Goal: Information Seeking & Learning: Learn about a topic

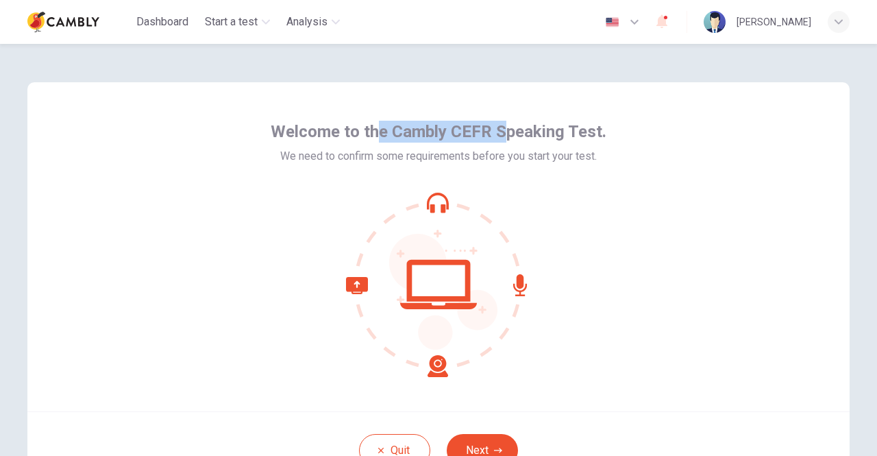
drag, startPoint x: 386, startPoint y: 134, endPoint x: 506, endPoint y: 132, distance: 119.2
click at [506, 132] on span "Welcome to the Cambly CEFR Speaking Test." at bounding box center [439, 132] width 336 height 22
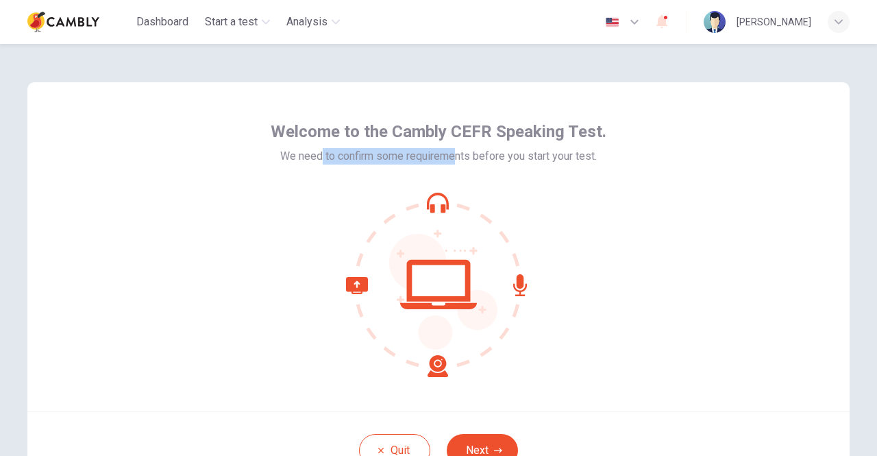
drag, startPoint x: 318, startPoint y: 157, endPoint x: 452, endPoint y: 160, distance: 134.3
click at [452, 160] on span "We need to confirm some requirements before you start your test." at bounding box center [438, 156] width 317 height 16
drag, startPoint x: 494, startPoint y: 158, endPoint x: 547, endPoint y: 162, distance: 53.6
click at [547, 162] on span "We need to confirm some requirements before you start your test." at bounding box center [438, 156] width 317 height 16
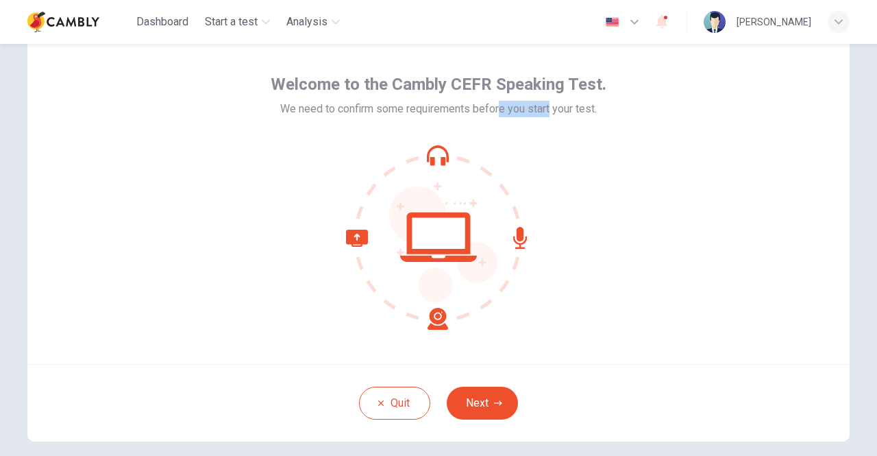
scroll to position [69, 0]
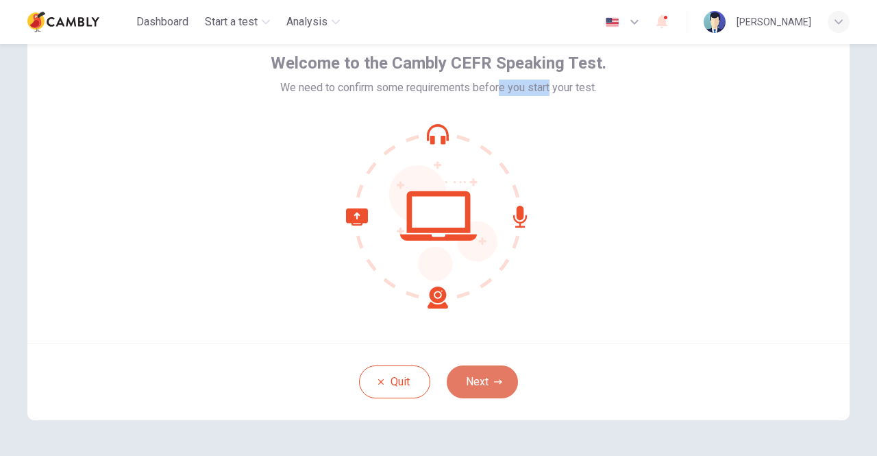
click at [478, 389] on button "Next" at bounding box center [482, 381] width 71 height 33
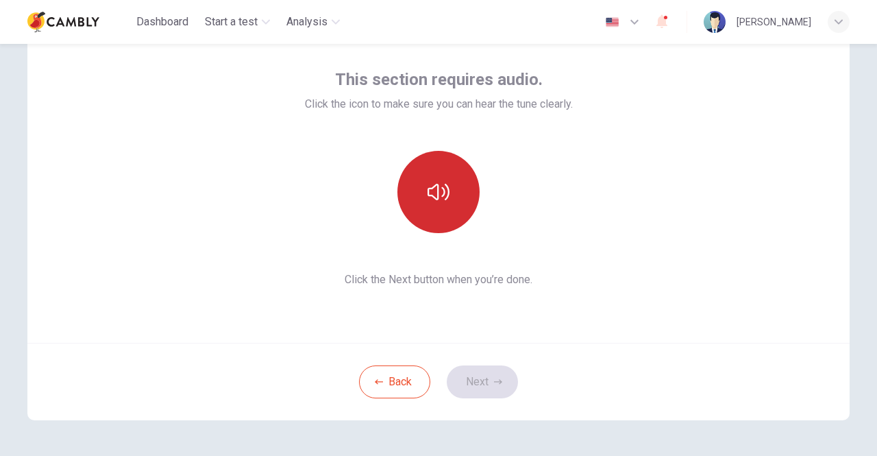
click at [452, 197] on button "button" at bounding box center [438, 192] width 82 height 82
click at [454, 198] on button "button" at bounding box center [438, 192] width 82 height 82
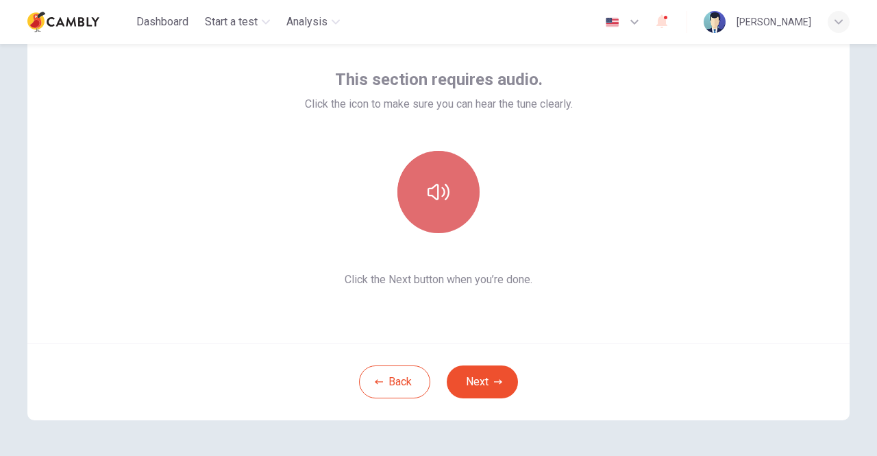
click at [436, 197] on icon "button" at bounding box center [439, 192] width 22 height 22
click at [438, 197] on icon "button" at bounding box center [439, 192] width 22 height 22
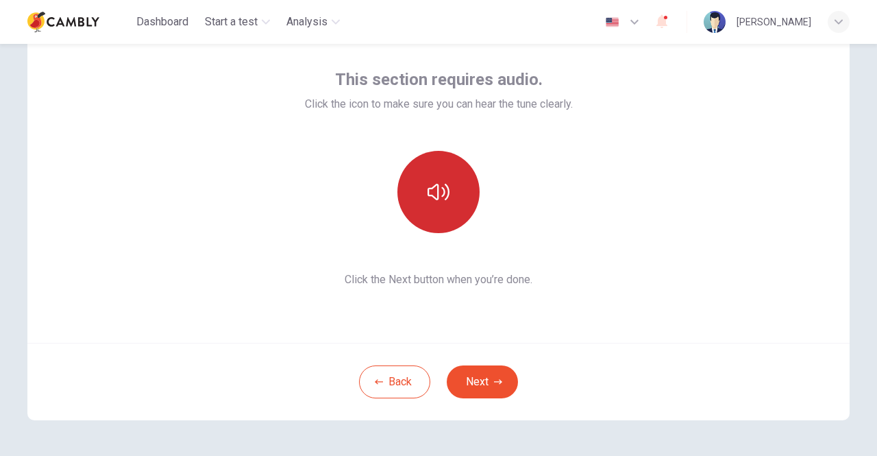
click at [446, 201] on button "button" at bounding box center [438, 192] width 82 height 82
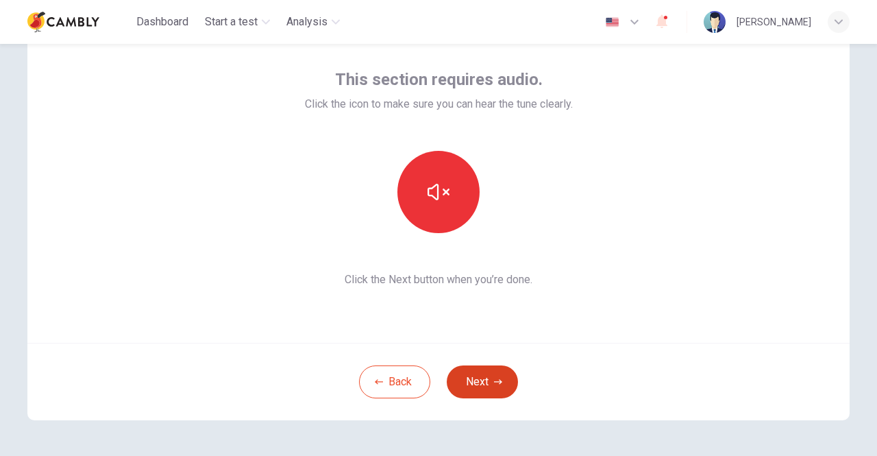
click at [469, 384] on button "Next" at bounding box center [482, 381] width 71 height 33
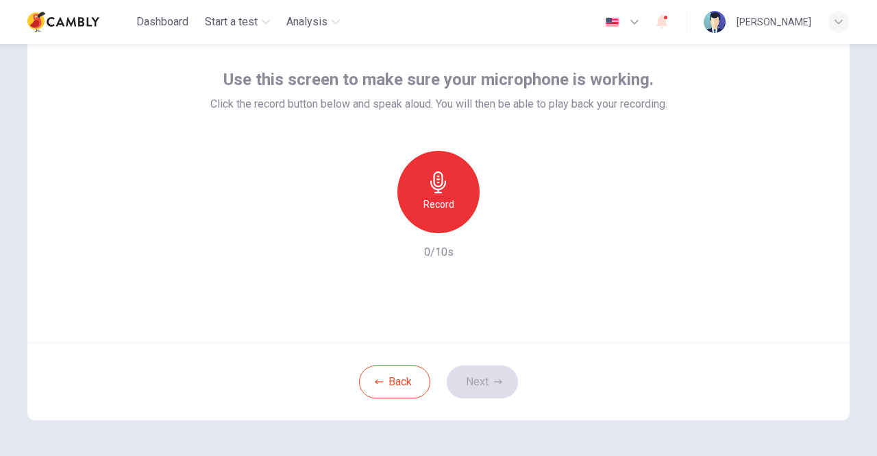
click at [437, 184] on icon "button" at bounding box center [438, 182] width 16 height 22
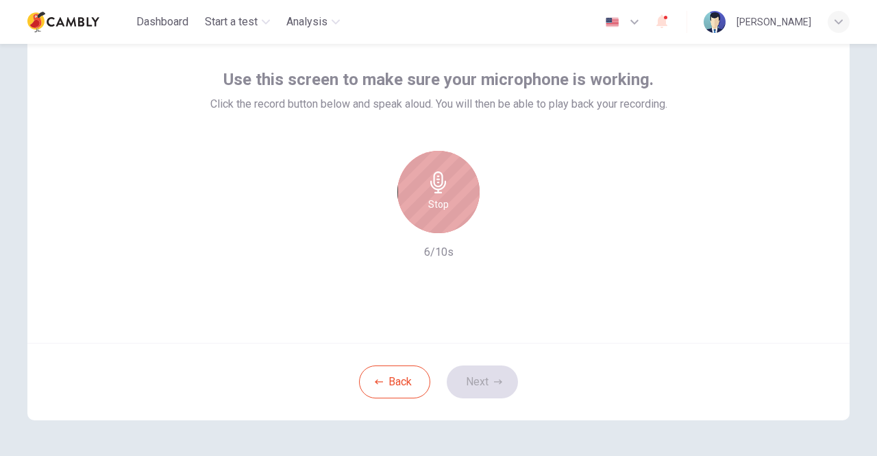
click at [449, 186] on div "Stop" at bounding box center [438, 192] width 82 height 82
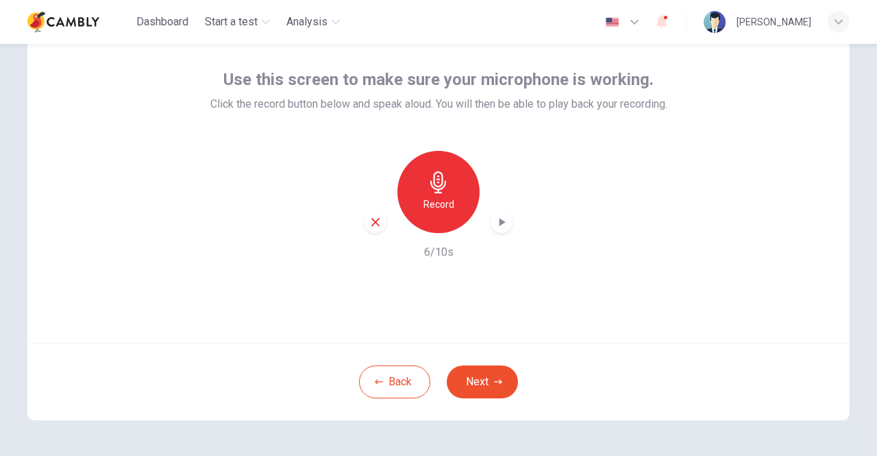
click at [501, 219] on icon "button" at bounding box center [502, 222] width 14 height 14
click at [502, 226] on icon "button" at bounding box center [502, 222] width 10 height 10
click at [502, 226] on icon "button" at bounding box center [502, 222] width 14 height 14
click at [502, 221] on icon "button" at bounding box center [502, 222] width 14 height 14
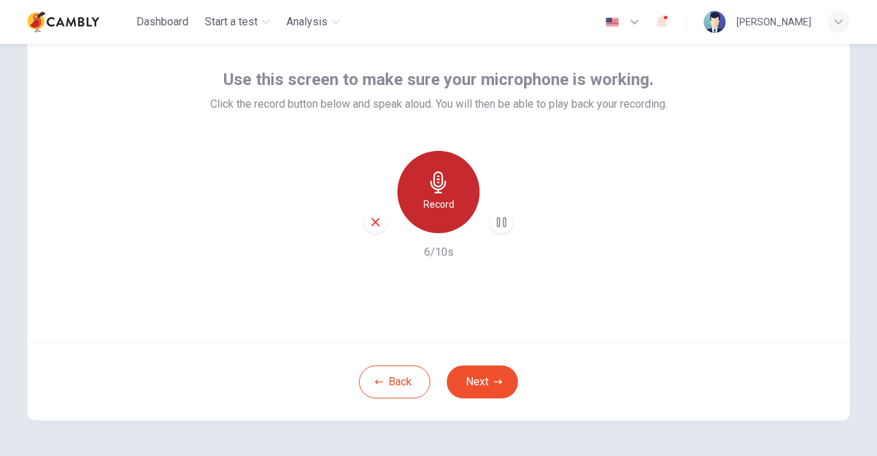
click at [450, 204] on h6 "Record" at bounding box center [438, 204] width 31 height 16
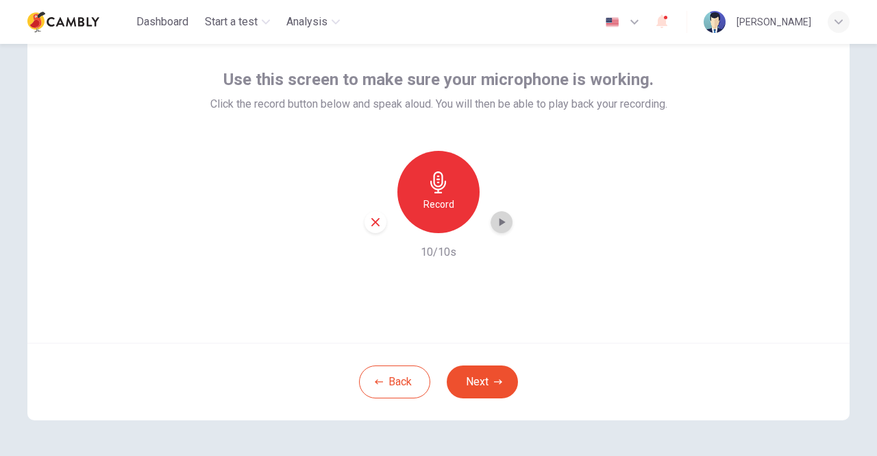
click at [495, 222] on icon "button" at bounding box center [502, 222] width 14 height 14
click at [445, 201] on h6 "Record" at bounding box center [438, 204] width 31 height 16
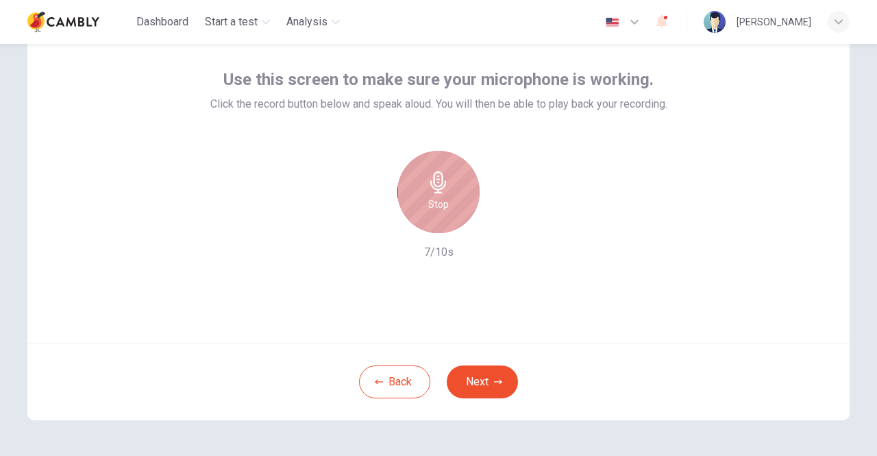
click at [445, 201] on div "Stop" at bounding box center [438, 192] width 82 height 82
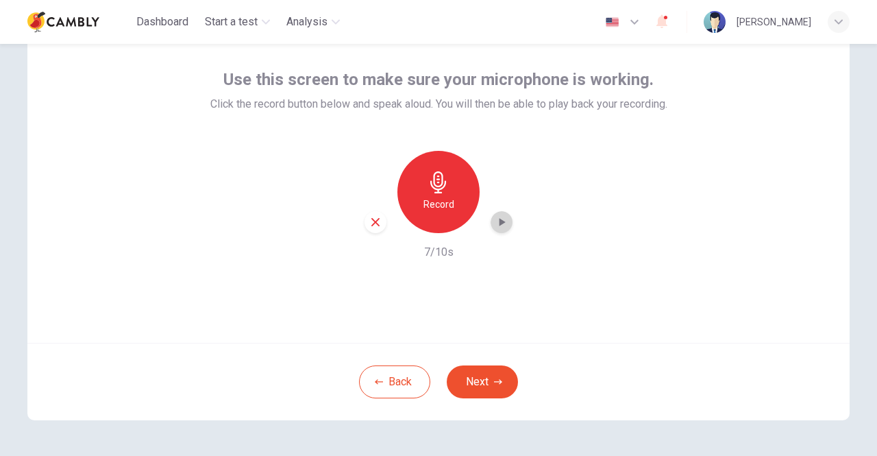
click at [507, 222] on div "button" at bounding box center [502, 222] width 22 height 22
click at [500, 384] on button "Next" at bounding box center [482, 381] width 71 height 33
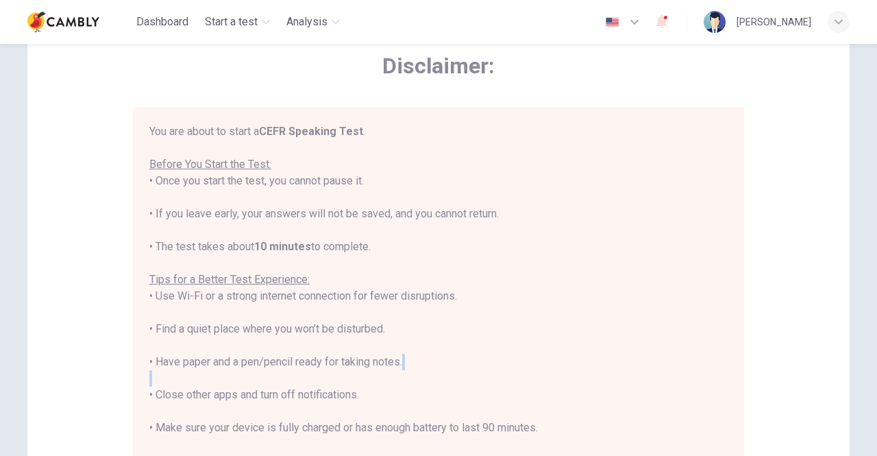
click at [500, 384] on div "You are about to start a CEFR Speaking Test . Before You Start the Test: • Once…" at bounding box center [438, 312] width 578 height 378
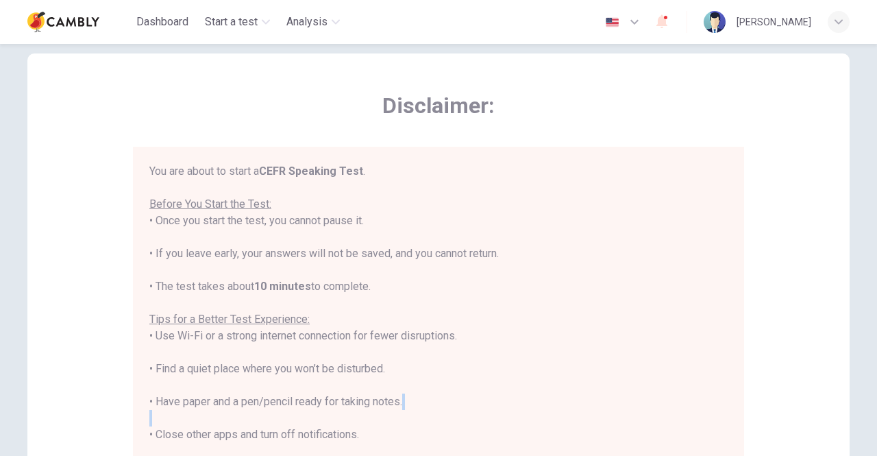
scroll to position [0, 0]
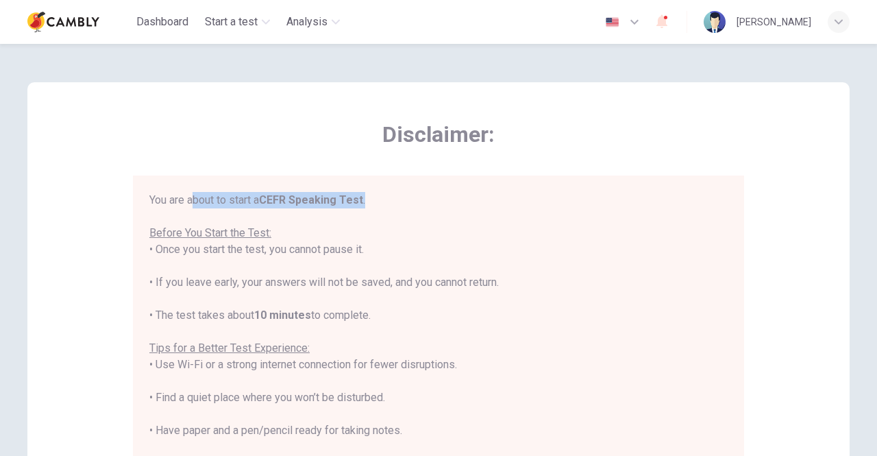
drag, startPoint x: 362, startPoint y: 201, endPoint x: 193, endPoint y: 202, distance: 169.3
click at [193, 202] on div "You are about to start a CEFR Speaking Test . Before You Start the Test: • Once…" at bounding box center [438, 381] width 578 height 378
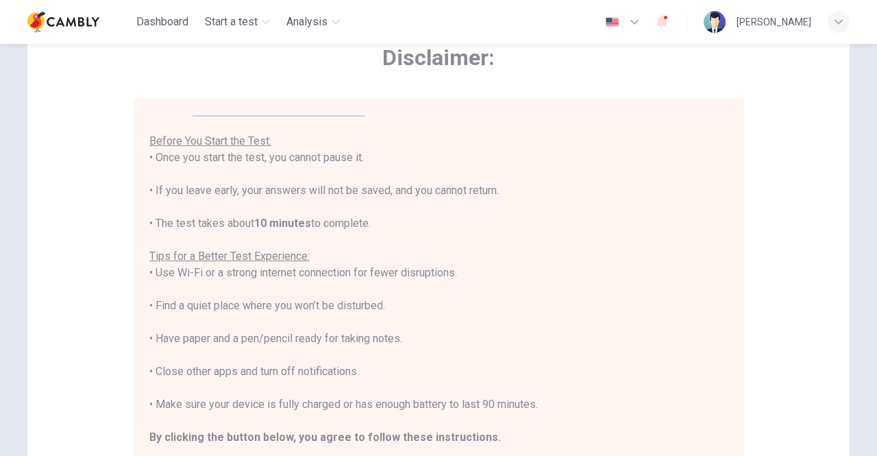
scroll to position [137, 0]
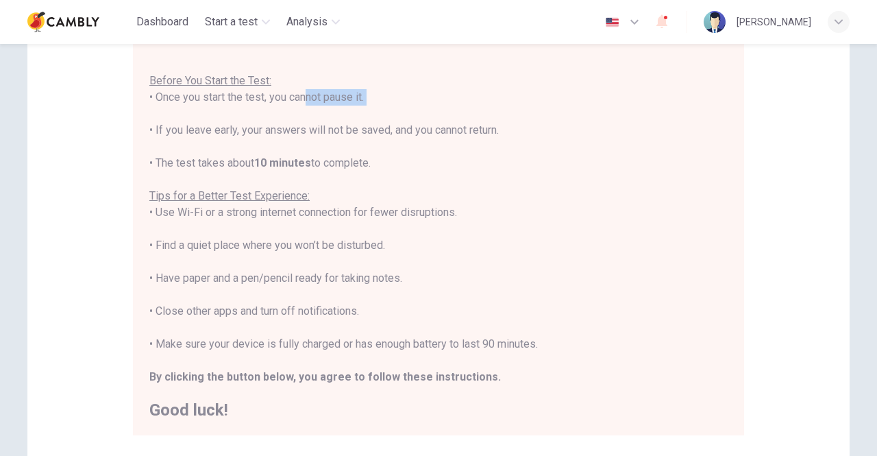
drag, startPoint x: 213, startPoint y: 105, endPoint x: 295, endPoint y: 105, distance: 82.2
click at [295, 105] on div "You are about to start a CEFR Speaking Test . Before You Start the Test: • Once…" at bounding box center [438, 229] width 578 height 378
click at [365, 105] on div "You are about to start a CEFR Speaking Test . Before You Start the Test: • Once…" at bounding box center [438, 229] width 578 height 378
drag, startPoint x: 197, startPoint y: 125, endPoint x: 341, endPoint y: 125, distance: 143.2
click at [341, 125] on div "You are about to start a CEFR Speaking Test . Before You Start the Test: • Once…" at bounding box center [438, 229] width 578 height 378
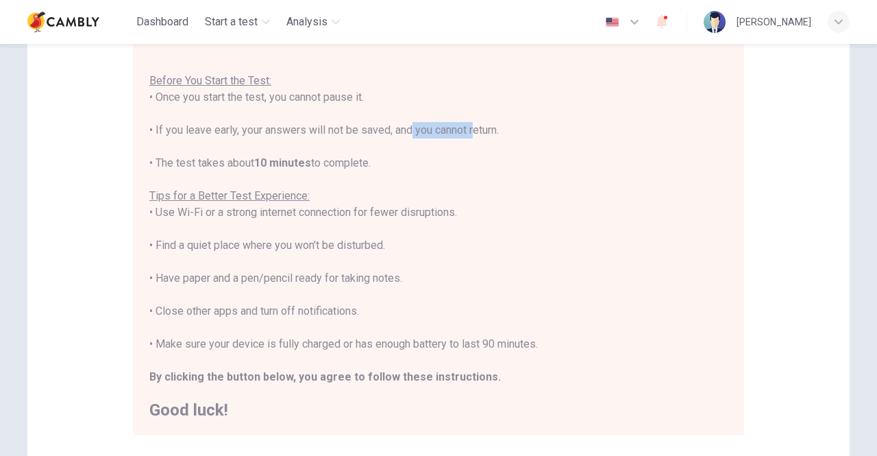
drag, startPoint x: 405, startPoint y: 130, endPoint x: 469, endPoint y: 132, distance: 64.5
click at [469, 132] on div "You are about to start a CEFR Speaking Test . Before You Start the Test: • Once…" at bounding box center [438, 229] width 578 height 378
drag, startPoint x: 170, startPoint y: 154, endPoint x: 290, endPoint y: 154, distance: 119.9
click at [290, 154] on div "You are about to start a CEFR Speaking Test . Before You Start the Test: • Once…" at bounding box center [438, 229] width 578 height 378
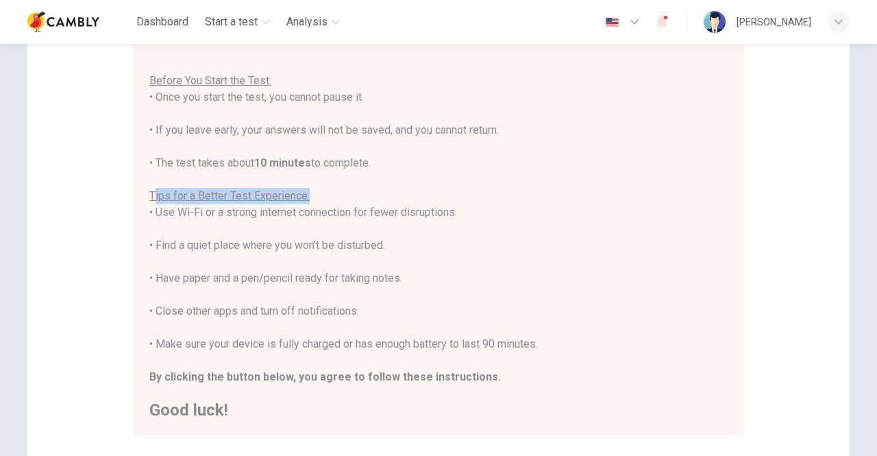
drag, startPoint x: 152, startPoint y: 196, endPoint x: 310, endPoint y: 196, distance: 158.3
click at [310, 196] on div "You are about to start a CEFR Speaking Test . Before You Start the Test: • Once…" at bounding box center [438, 229] width 578 height 378
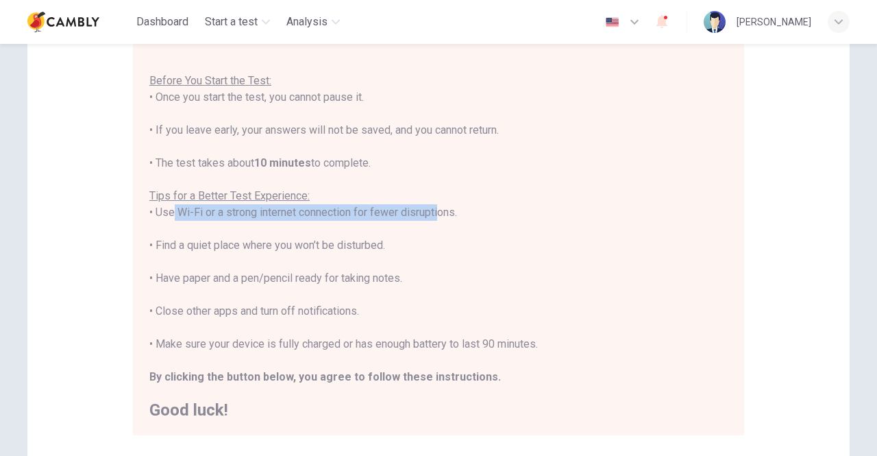
drag, startPoint x: 167, startPoint y: 210, endPoint x: 432, endPoint y: 211, distance: 264.5
click at [432, 211] on div "You are about to start a CEFR Speaking Test . Before You Start the Test: • Once…" at bounding box center [438, 229] width 578 height 378
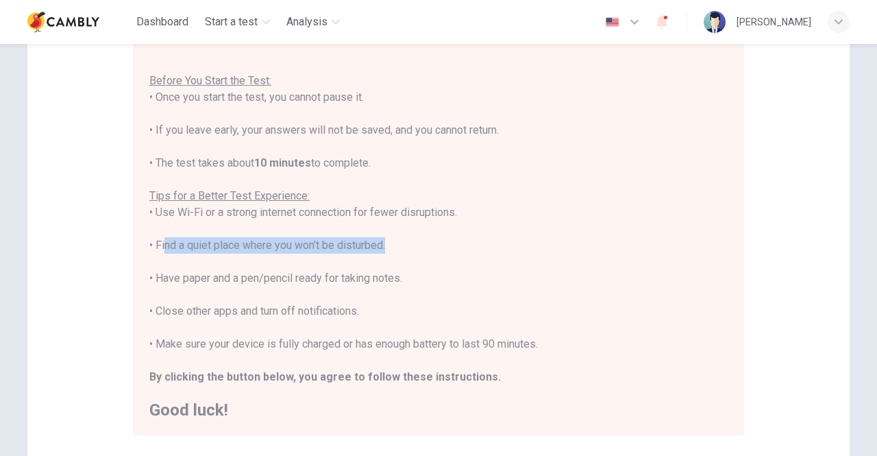
drag, startPoint x: 159, startPoint y: 251, endPoint x: 381, endPoint y: 247, distance: 222.0
click at [381, 247] on div "You are about to start a CEFR Speaking Test . Before You Start the Test: • Once…" at bounding box center [438, 229] width 578 height 378
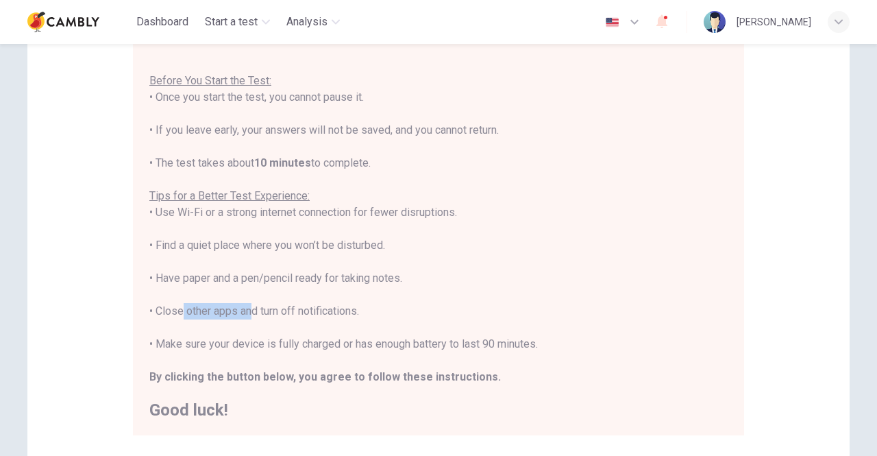
drag, startPoint x: 174, startPoint y: 314, endPoint x: 245, endPoint y: 310, distance: 70.7
click at [245, 310] on div "You are about to start a CEFR Speaking Test . Before You Start the Test: • Once…" at bounding box center [438, 229] width 578 height 378
drag, startPoint x: 288, startPoint y: 305, endPoint x: 363, endPoint y: 305, distance: 75.4
click at [363, 305] on div "You are about to start a CEFR Speaking Test . Before You Start the Test: • Once…" at bounding box center [438, 229] width 578 height 378
click at [402, 306] on div "You are about to start a CEFR Speaking Test . Before You Start the Test: • Once…" at bounding box center [438, 229] width 578 height 378
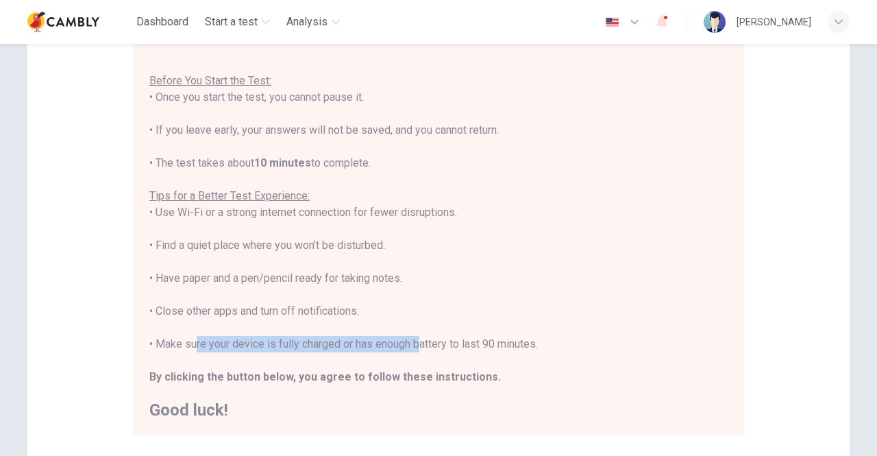
drag, startPoint x: 202, startPoint y: 342, endPoint x: 486, endPoint y: 337, distance: 283.7
click at [421, 337] on div "You are about to start a CEFR Speaking Test . Before You Start the Test: • Once…" at bounding box center [438, 229] width 578 height 378
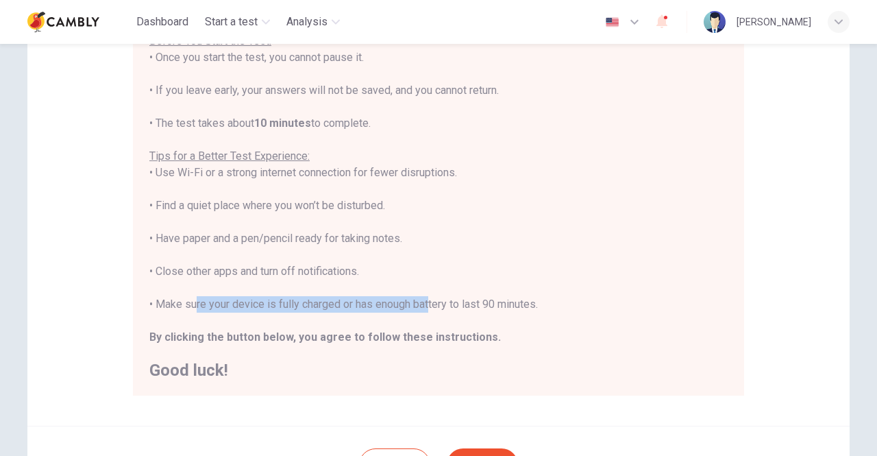
scroll to position [206, 0]
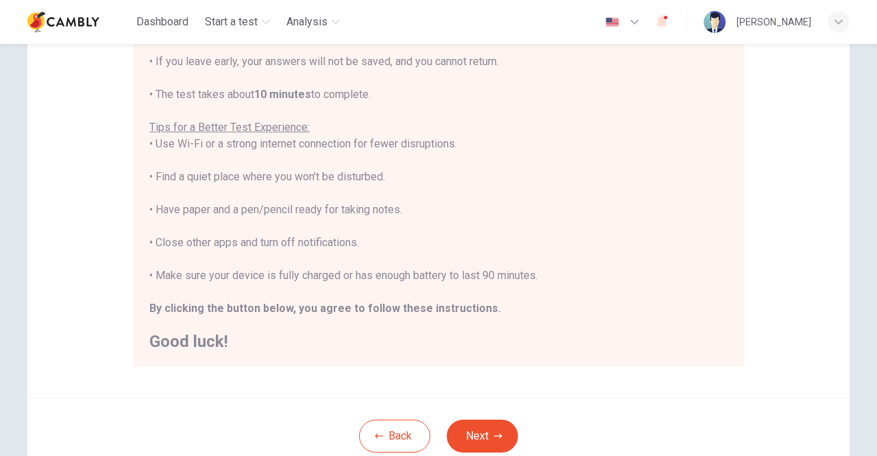
click at [514, 286] on div "You are about to start a CEFR Speaking Test . Before You Start the Test: • Once…" at bounding box center [438, 160] width 578 height 378
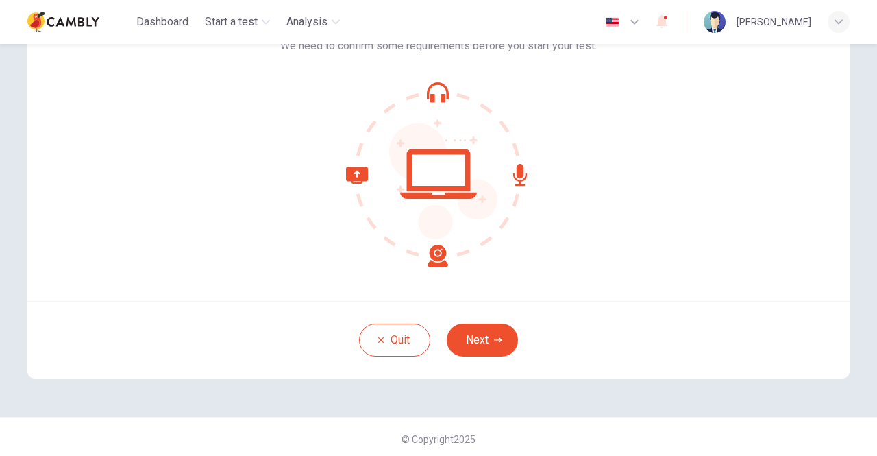
scroll to position [114, 0]
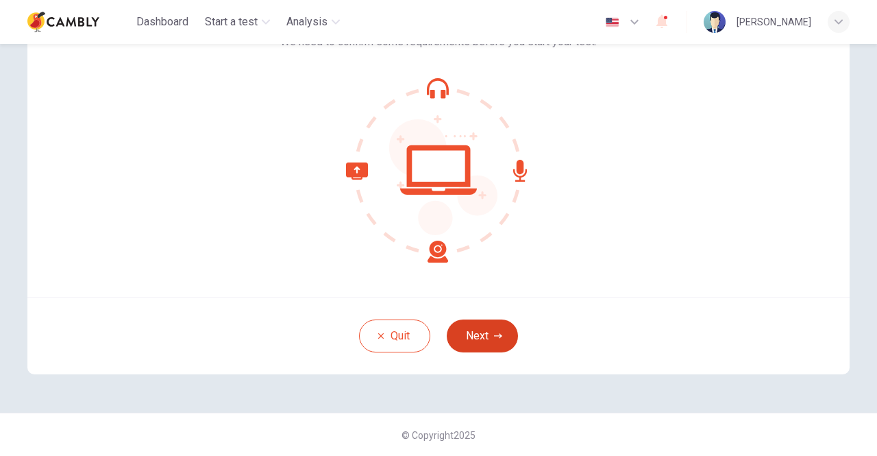
click at [481, 325] on button "Next" at bounding box center [482, 335] width 71 height 33
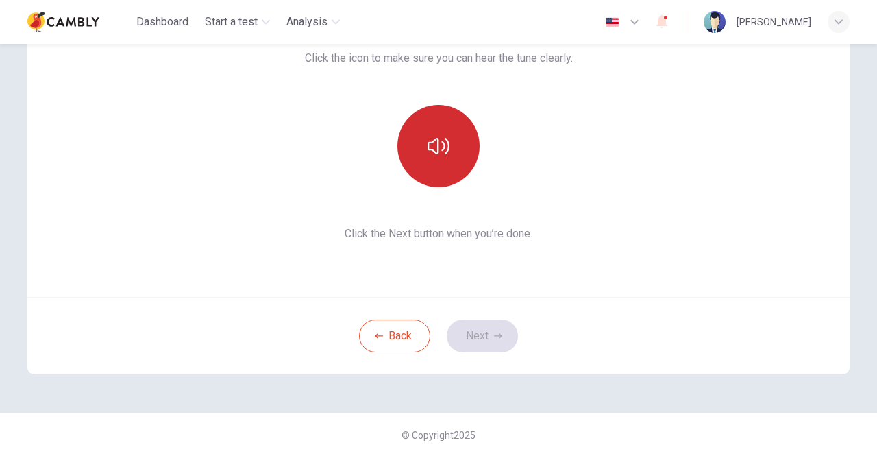
click at [444, 149] on icon "button" at bounding box center [439, 146] width 22 height 16
click at [502, 341] on button "Next" at bounding box center [482, 335] width 71 height 33
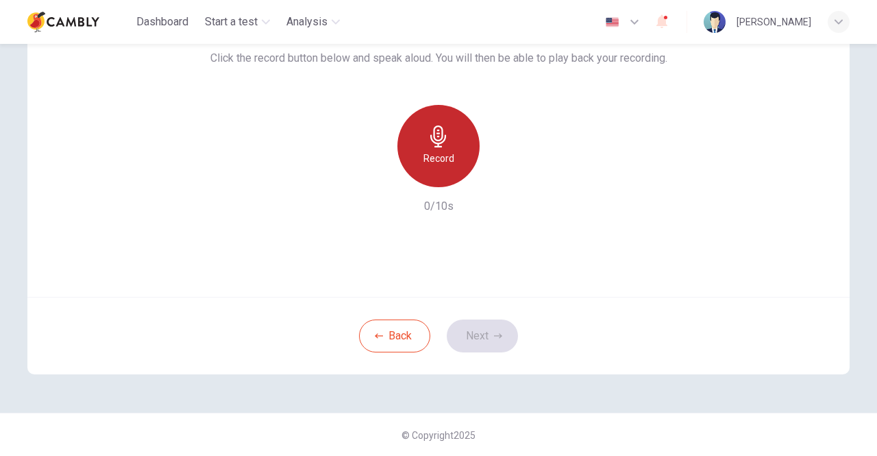
click at [443, 161] on h6 "Record" at bounding box center [438, 158] width 31 height 16
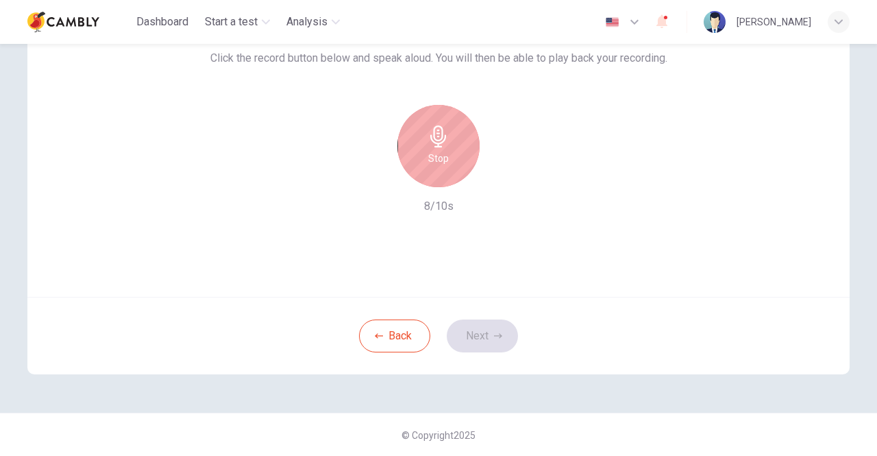
click at [445, 160] on div "Stop" at bounding box center [438, 146] width 82 height 82
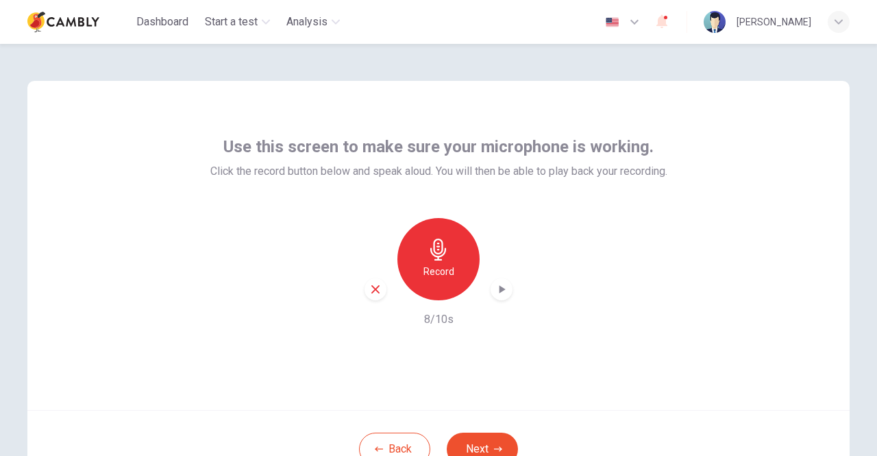
scroll to position [0, 0]
click at [436, 264] on h6 "Record" at bounding box center [438, 272] width 31 height 16
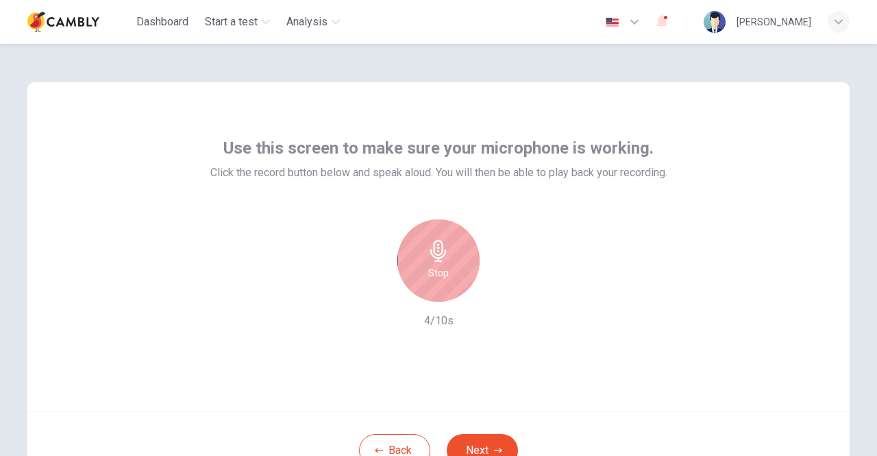
click at [432, 254] on icon "button" at bounding box center [438, 251] width 16 height 22
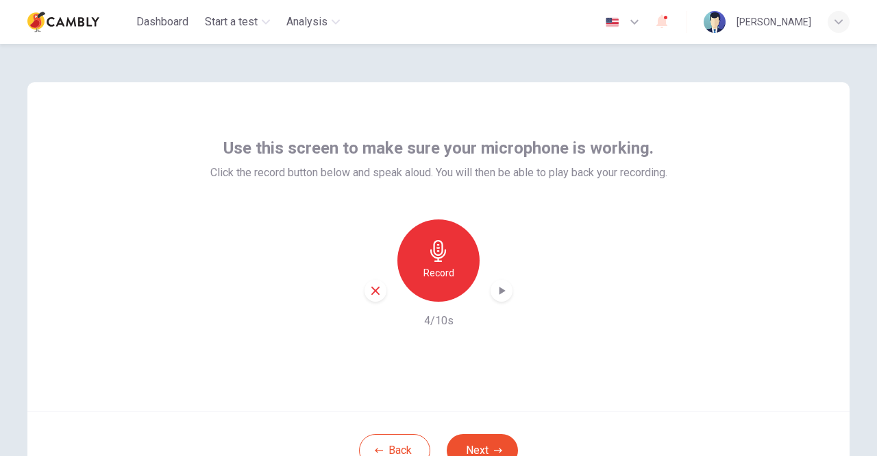
click at [506, 291] on div "button" at bounding box center [502, 291] width 22 height 22
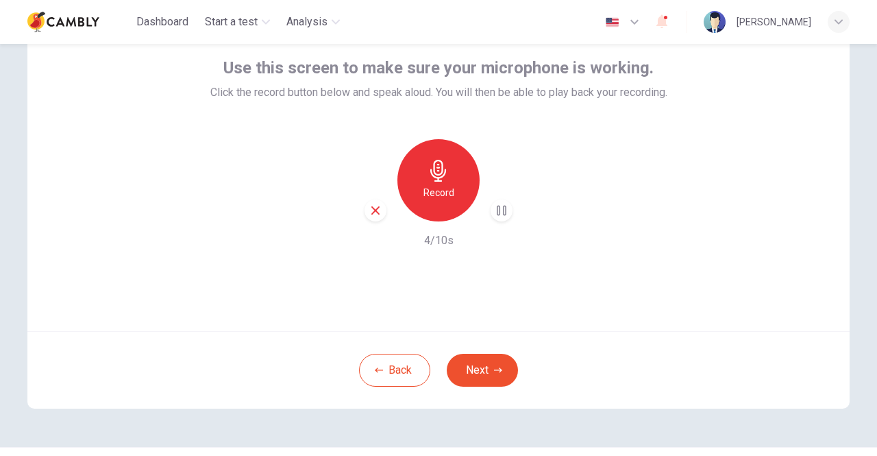
scroll to position [114, 0]
